Goal: Information Seeking & Learning: Learn about a topic

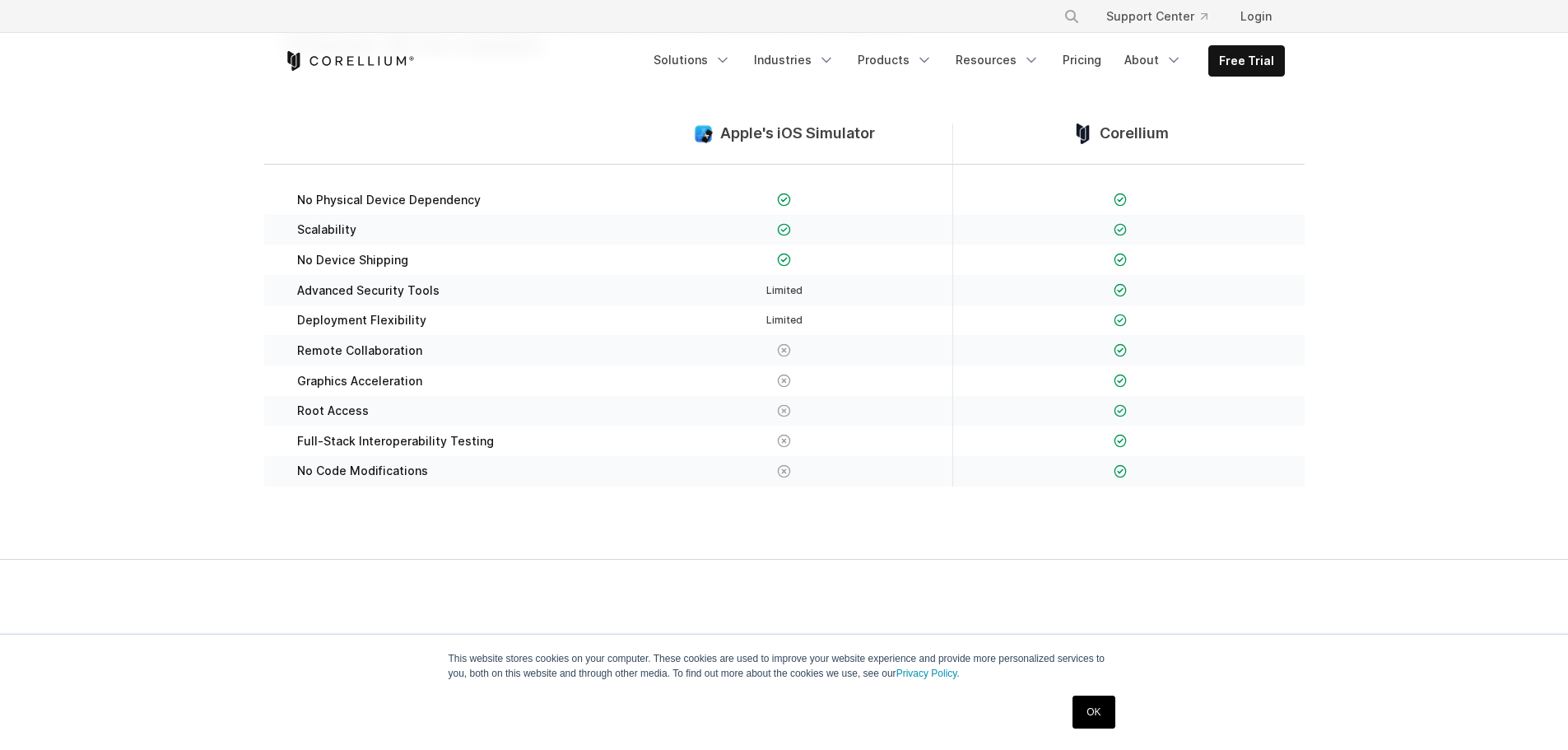
scroll to position [329, 0]
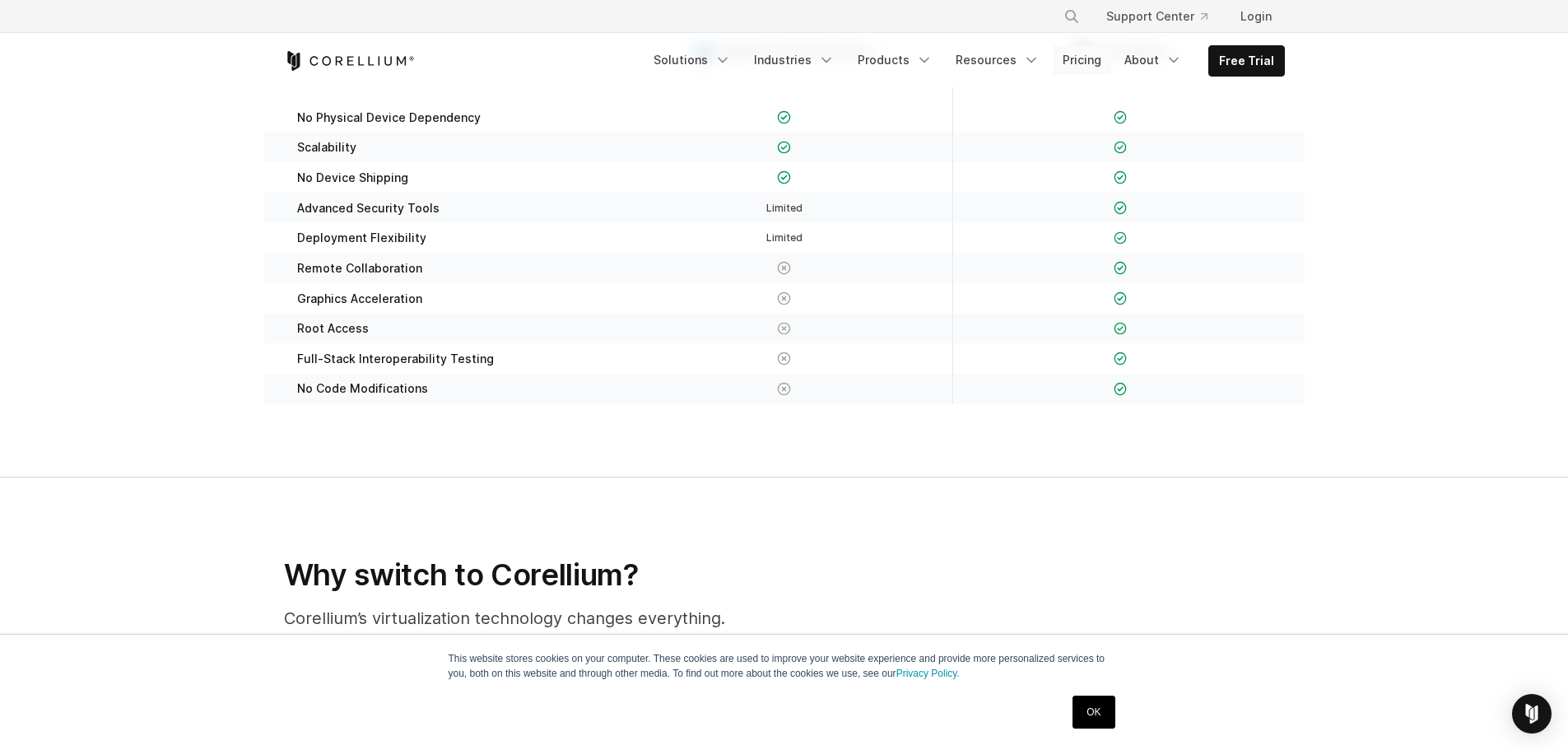
click at [1075, 59] on link "Pricing" at bounding box center [1082, 59] width 58 height 30
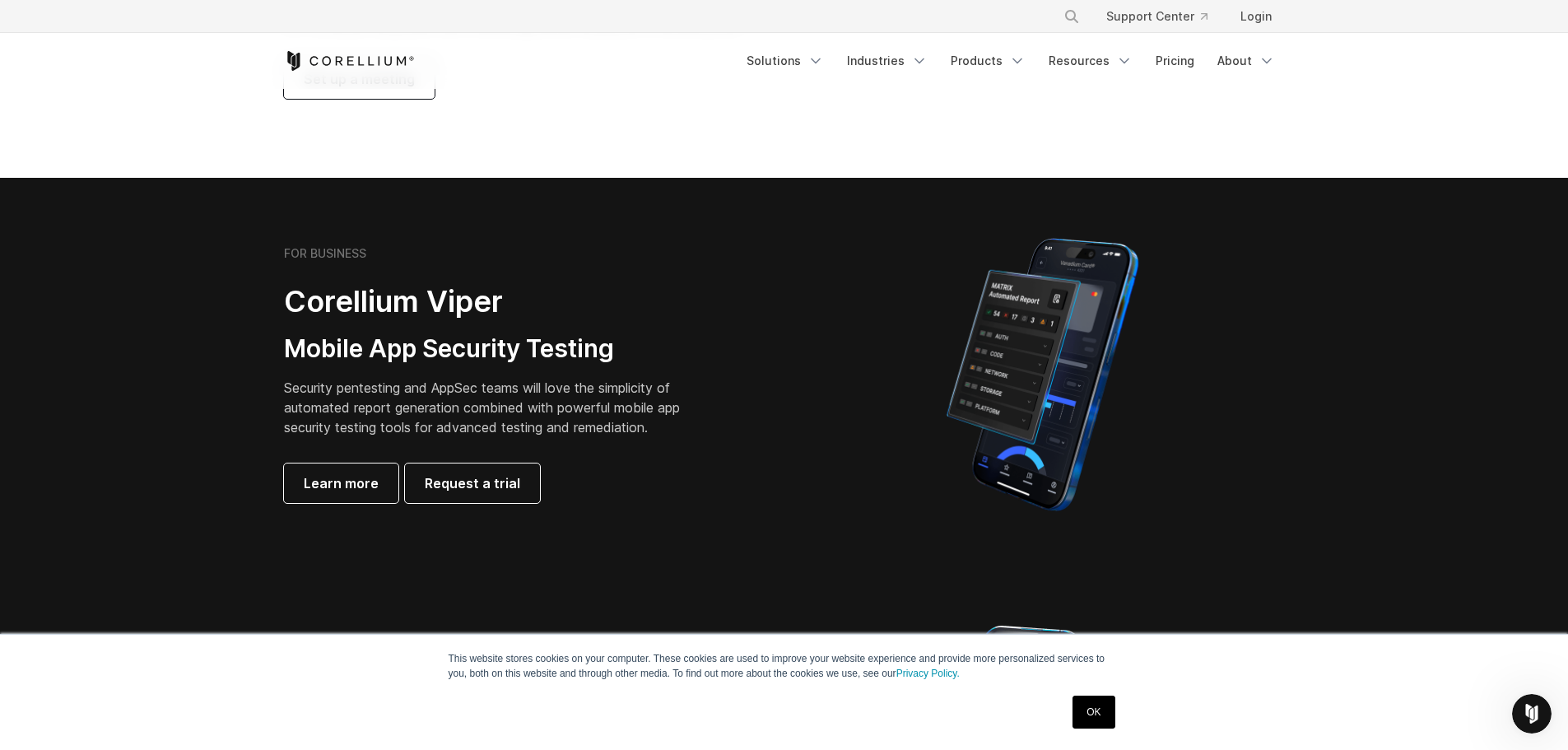
scroll to position [329, 0]
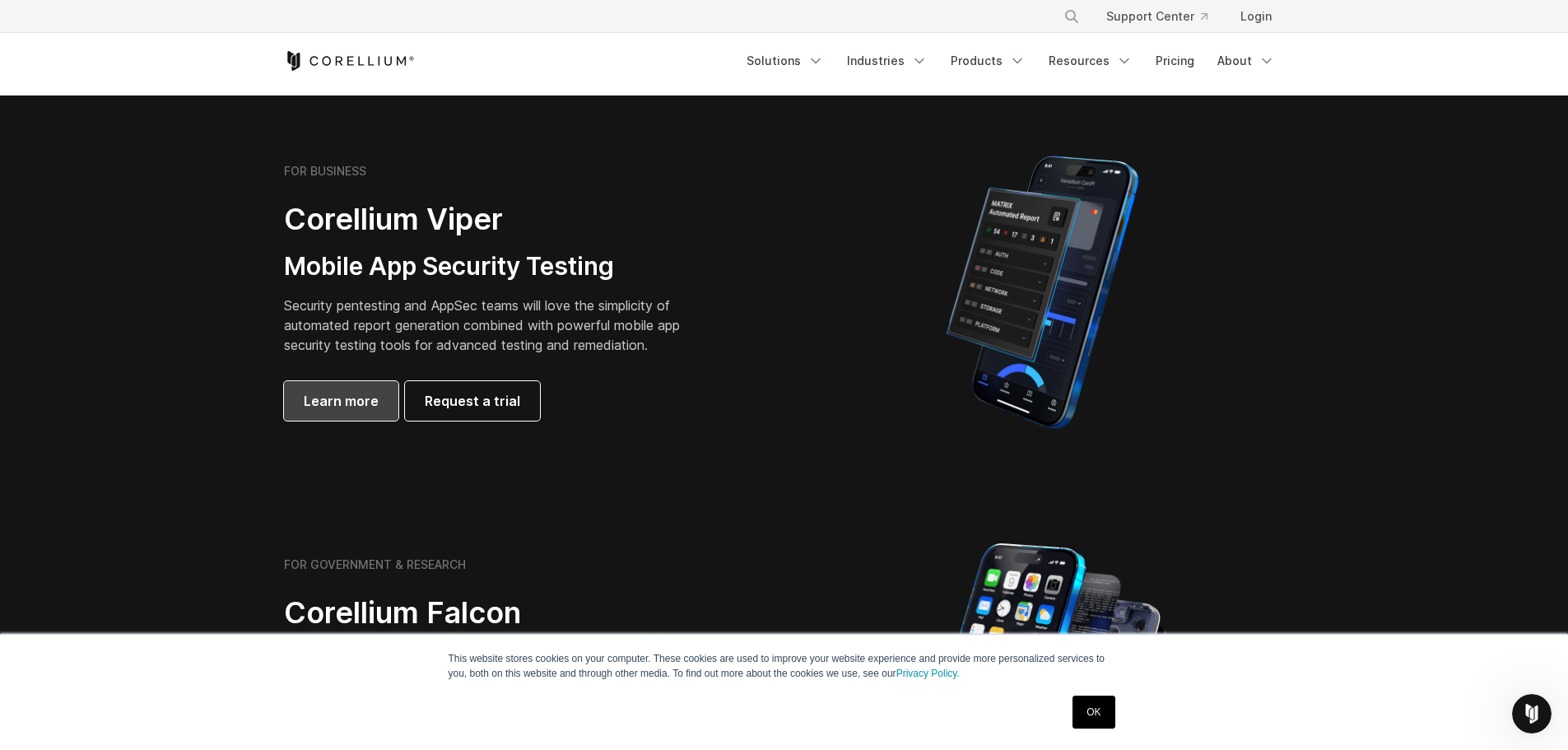
click at [315, 395] on span "Learn more" at bounding box center [340, 401] width 74 height 20
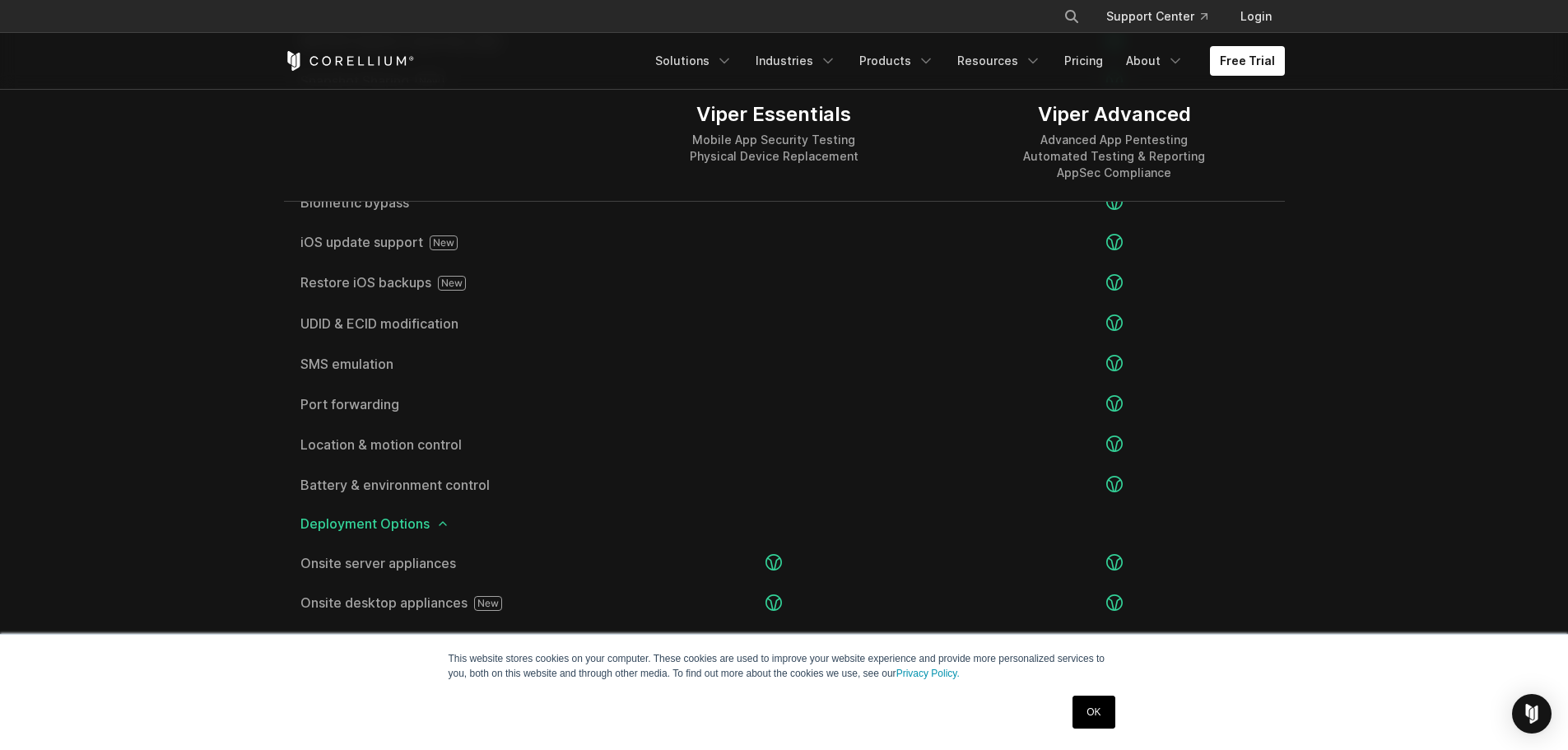
scroll to position [2716, 0]
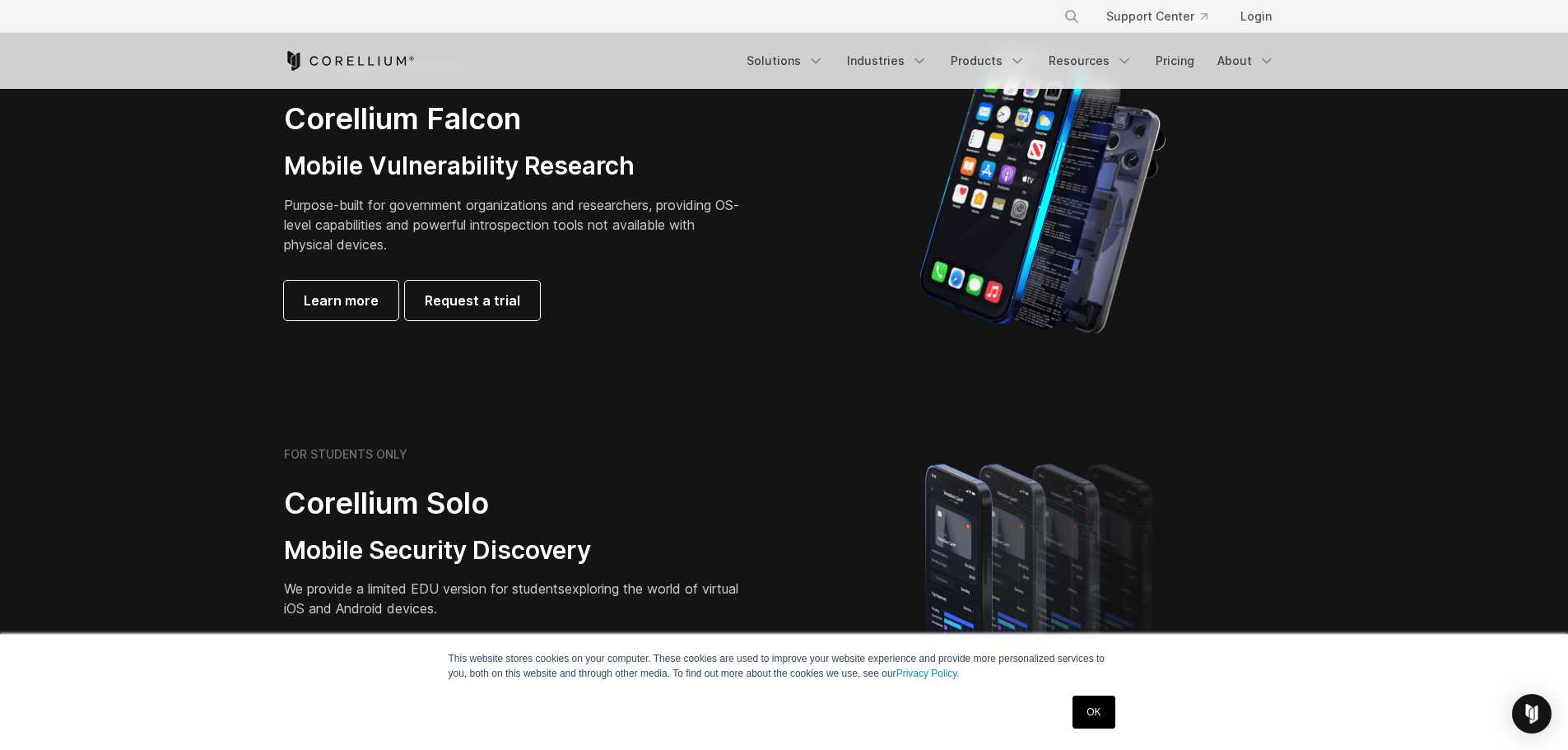
scroll to position [1069, 0]
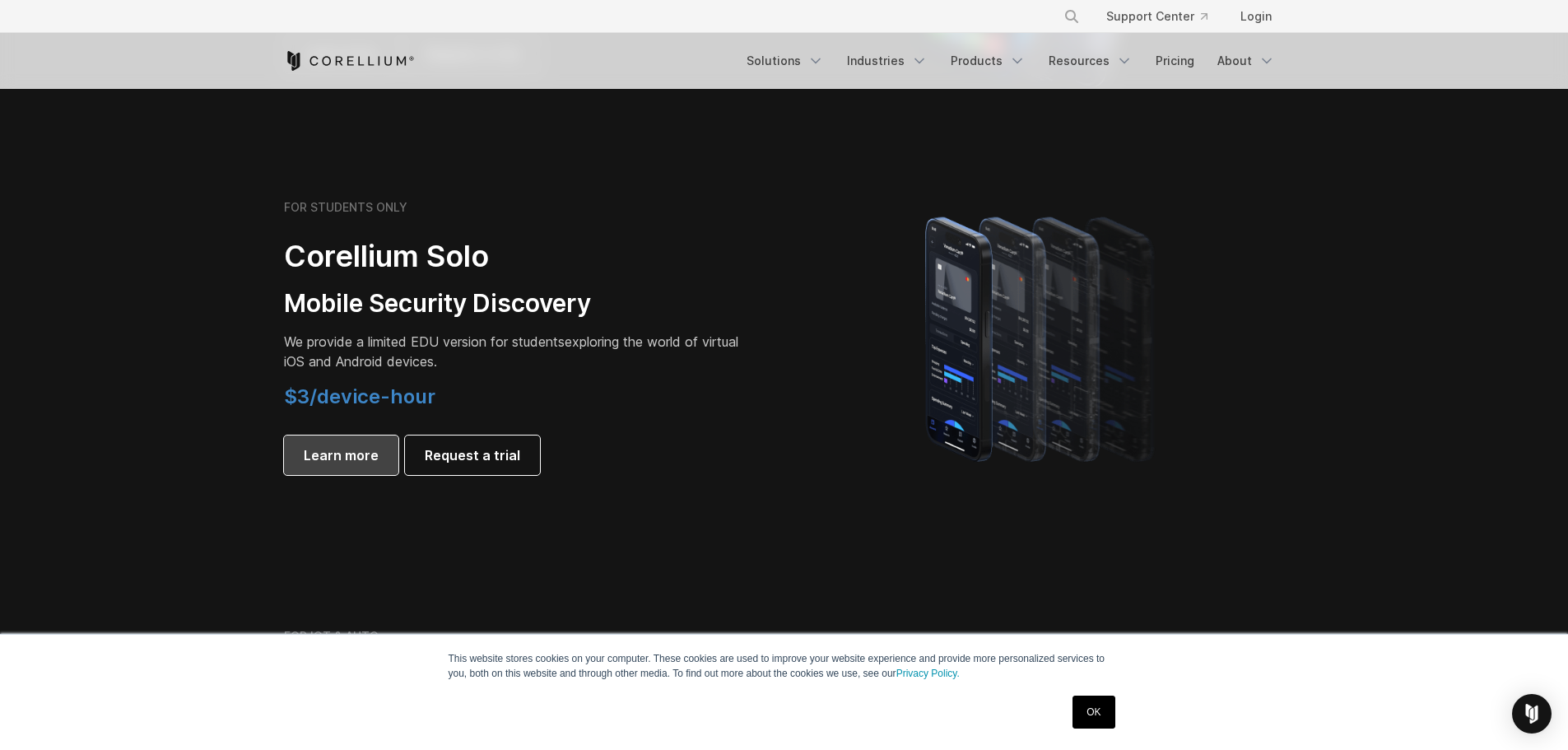
click at [366, 459] on span "Learn more" at bounding box center [340, 455] width 74 height 20
